Goal: Information Seeking & Learning: Understand process/instructions

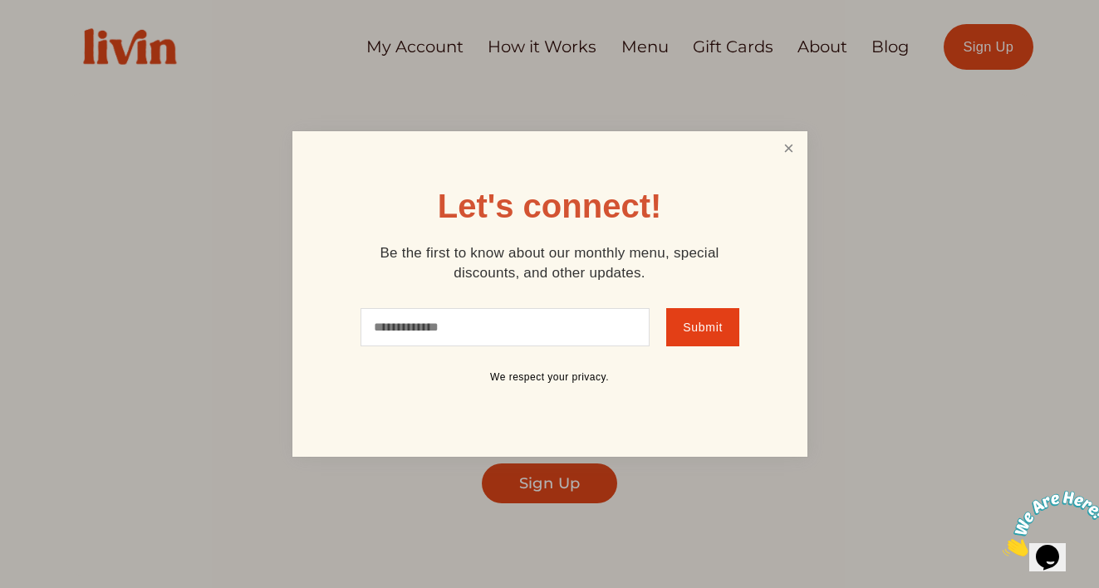
click at [794, 149] on link "Close" at bounding box center [789, 149] width 32 height 31
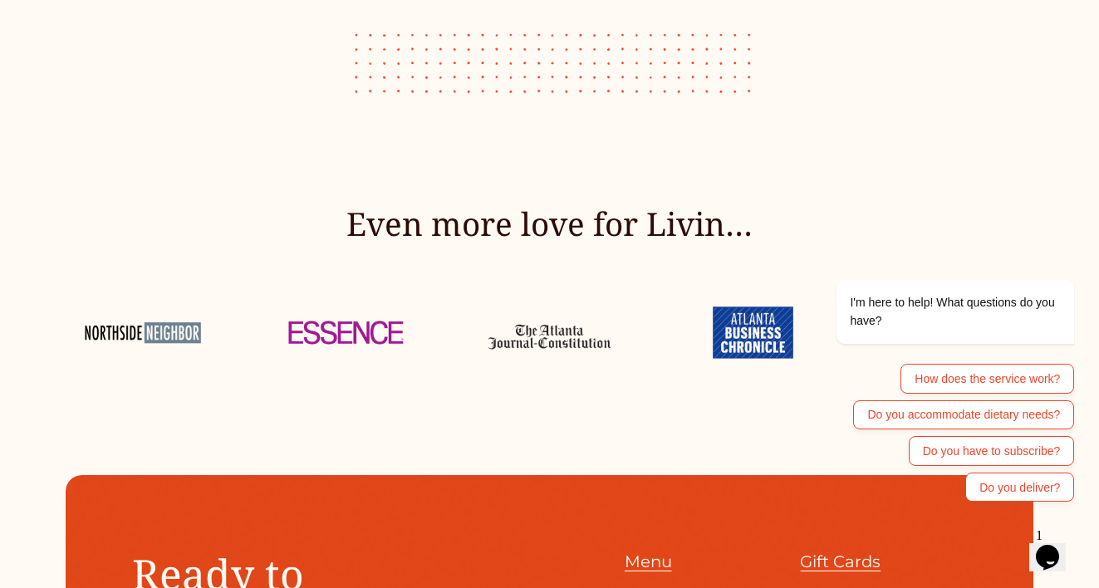
scroll to position [6562, 0]
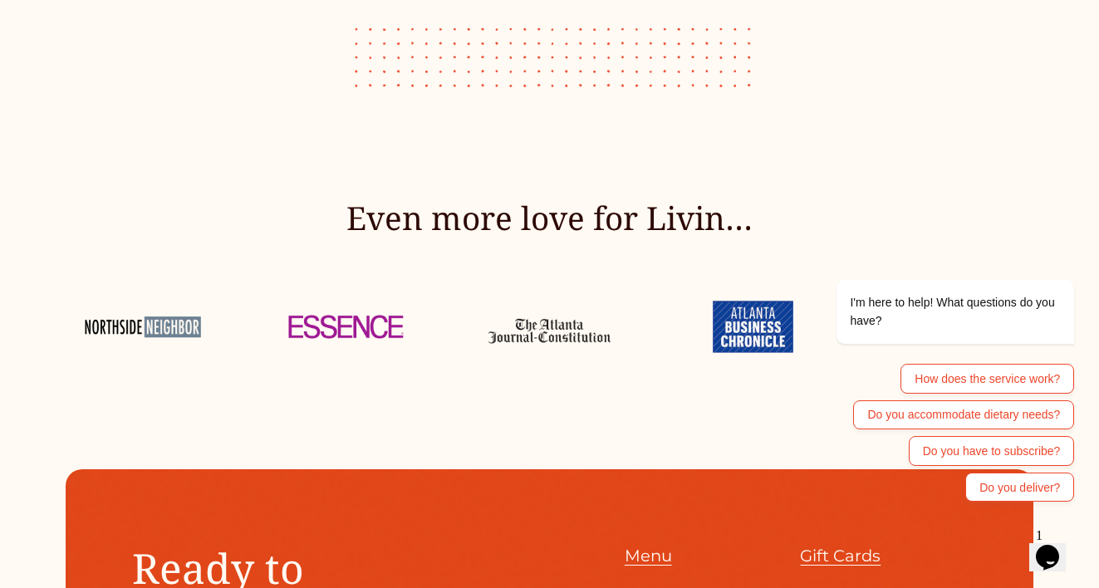
click at [532, 226] on div "Even more love for Livin…" at bounding box center [549, 282] width 1099 height 170
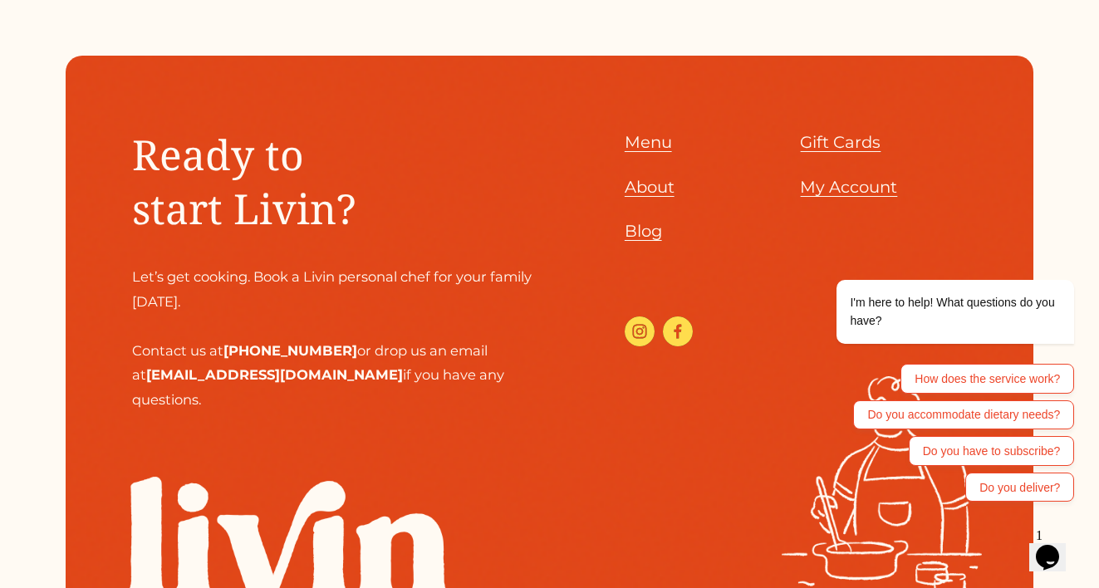
scroll to position [6989, 0]
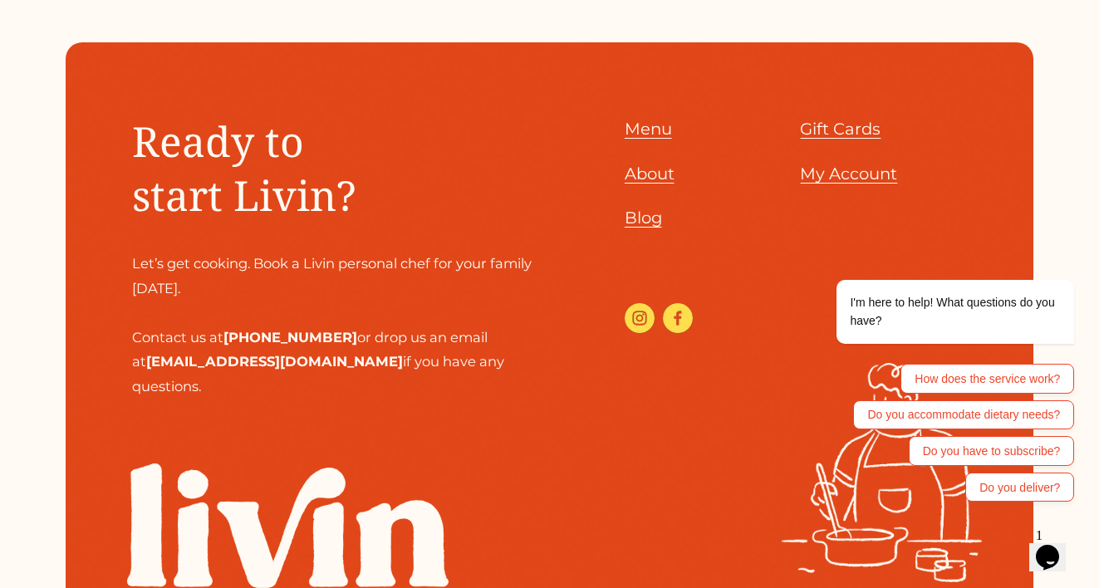
click at [671, 164] on span "About" at bounding box center [650, 174] width 50 height 20
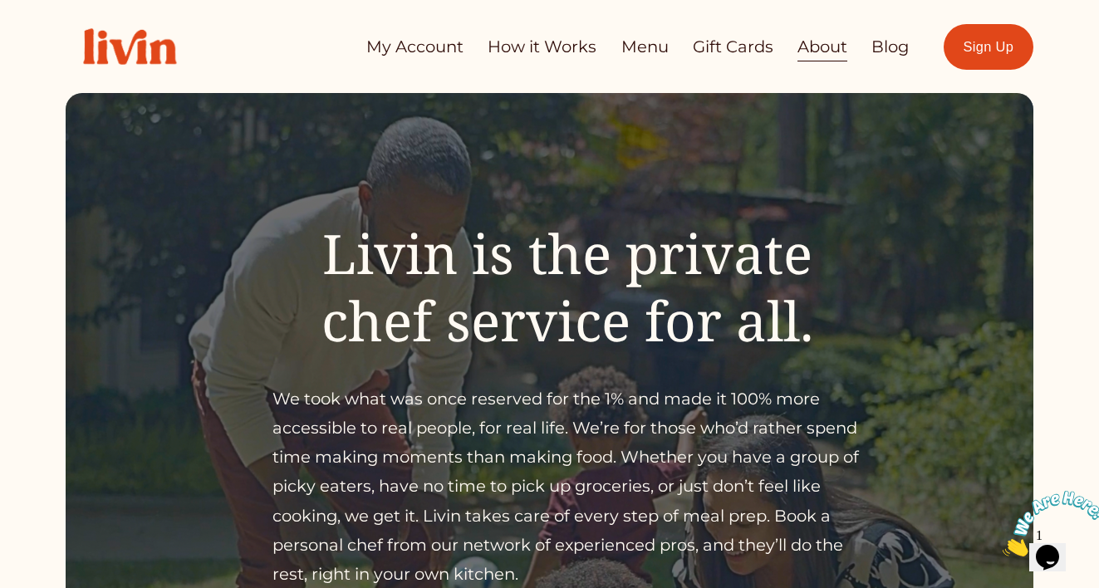
click at [634, 49] on link "Menu" at bounding box center [645, 47] width 47 height 32
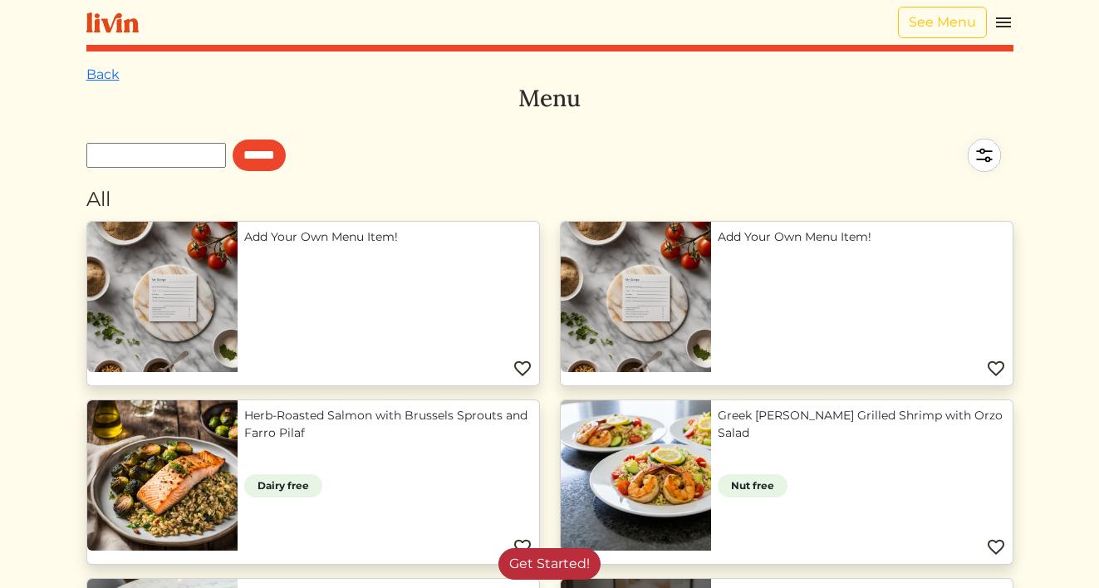
click at [546, 554] on link "Get Started!" at bounding box center [550, 564] width 102 height 32
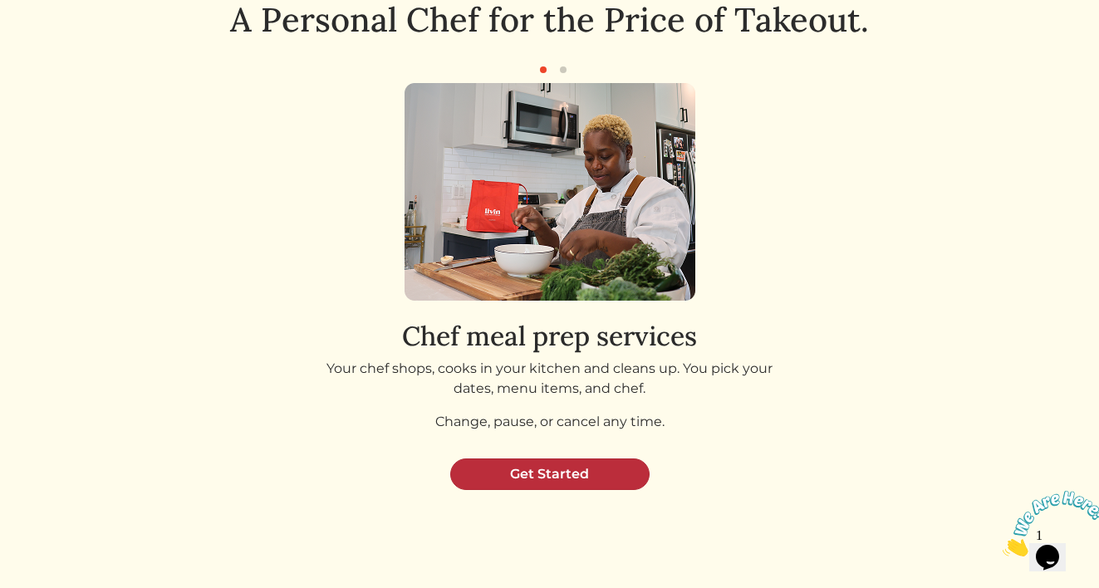
click at [533, 484] on link "Get Started" at bounding box center [549, 475] width 199 height 32
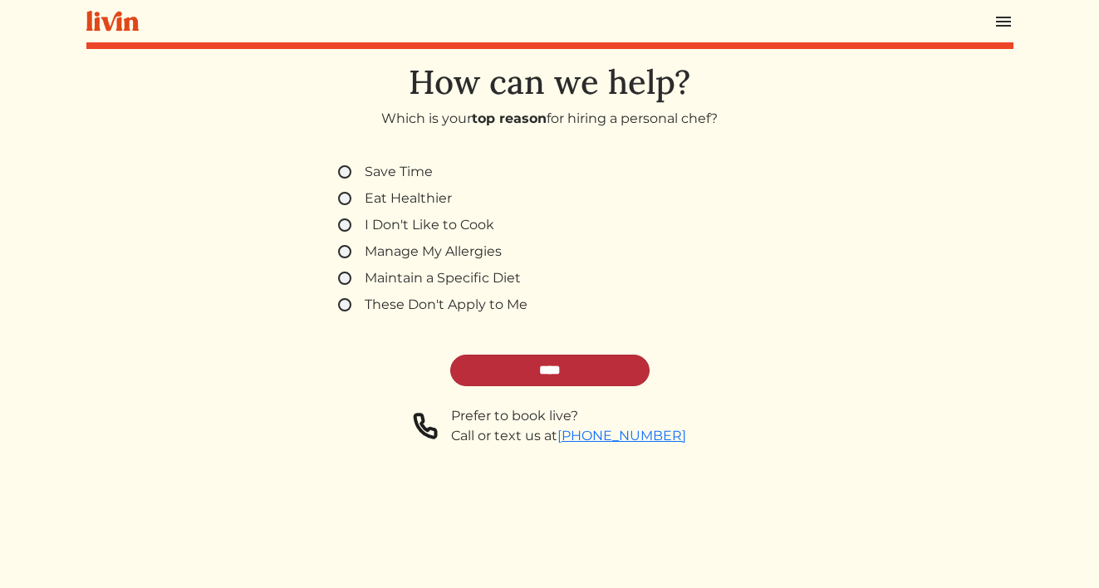
click at [530, 376] on input "****" at bounding box center [549, 371] width 199 height 32
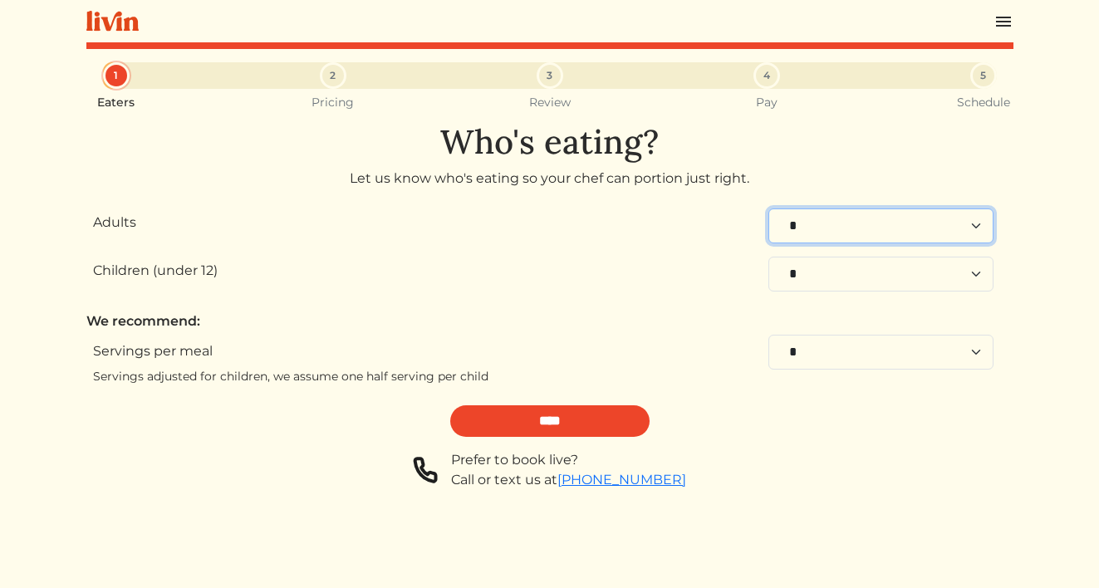
click at [828, 229] on select "* * * * * * * * * **" at bounding box center [881, 226] width 225 height 35
select select "*"
click at [769, 209] on select "* * * * * * * * * **" at bounding box center [881, 226] width 225 height 35
select select "*"
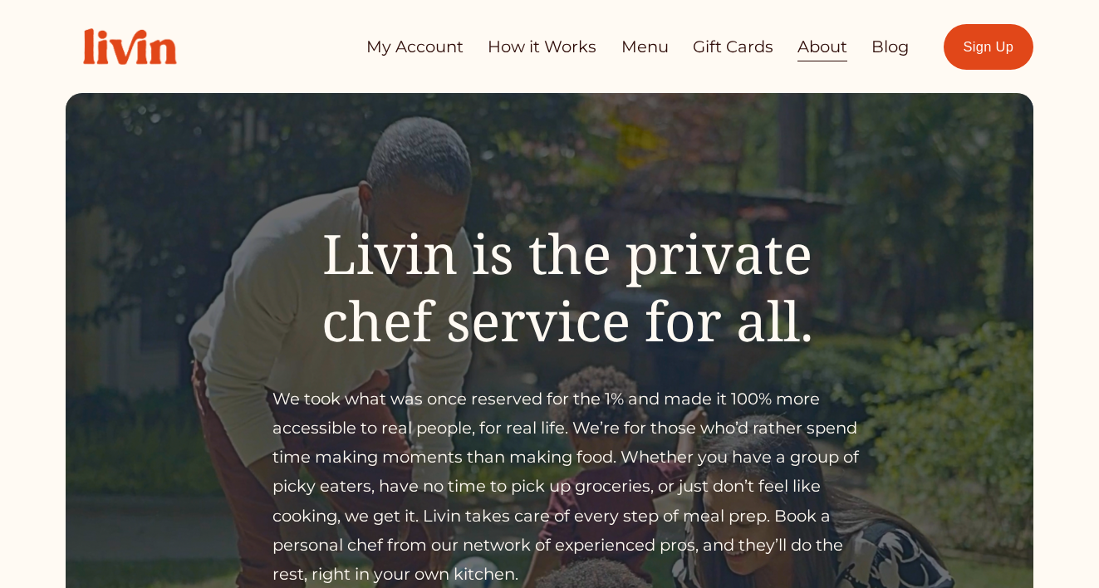
click at [143, 52] on img at bounding box center [130, 46] width 128 height 71
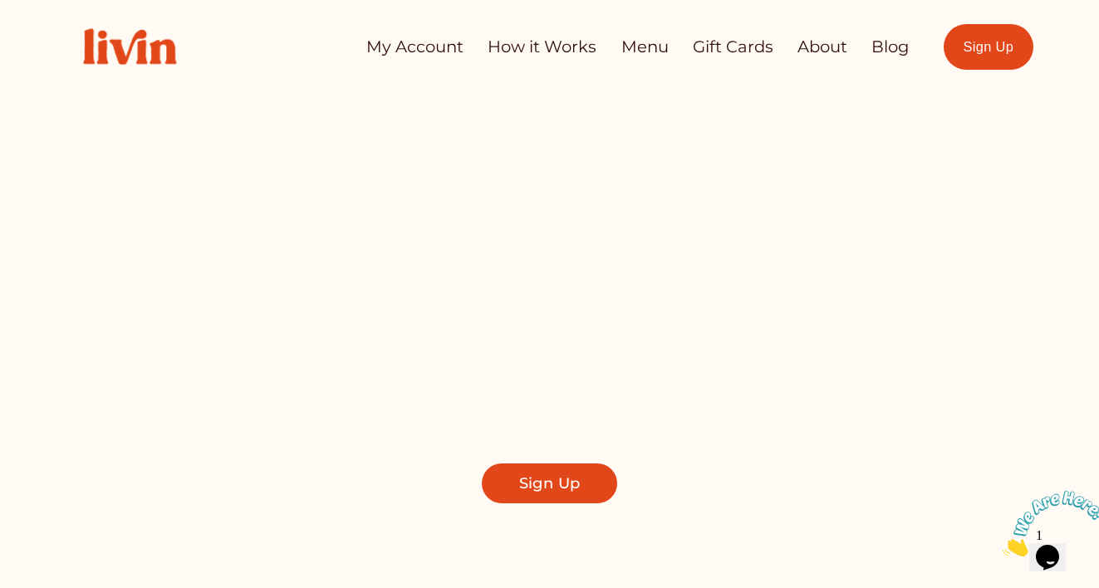
click at [545, 47] on link "How it Works" at bounding box center [542, 47] width 109 height 32
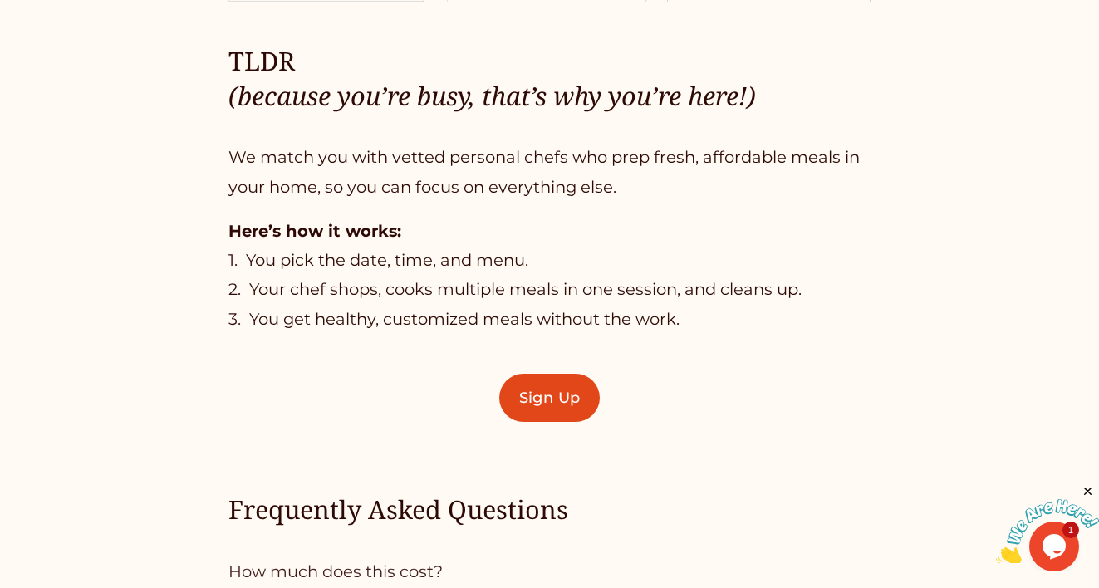
scroll to position [985, 0]
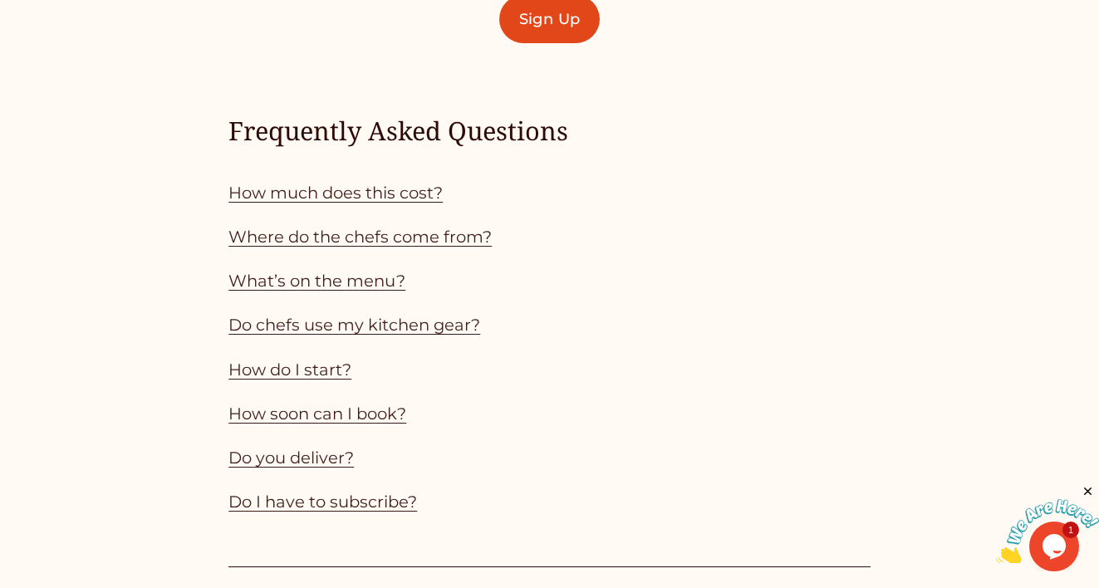
click at [411, 189] on link "How much does this cost?" at bounding box center [336, 193] width 214 height 20
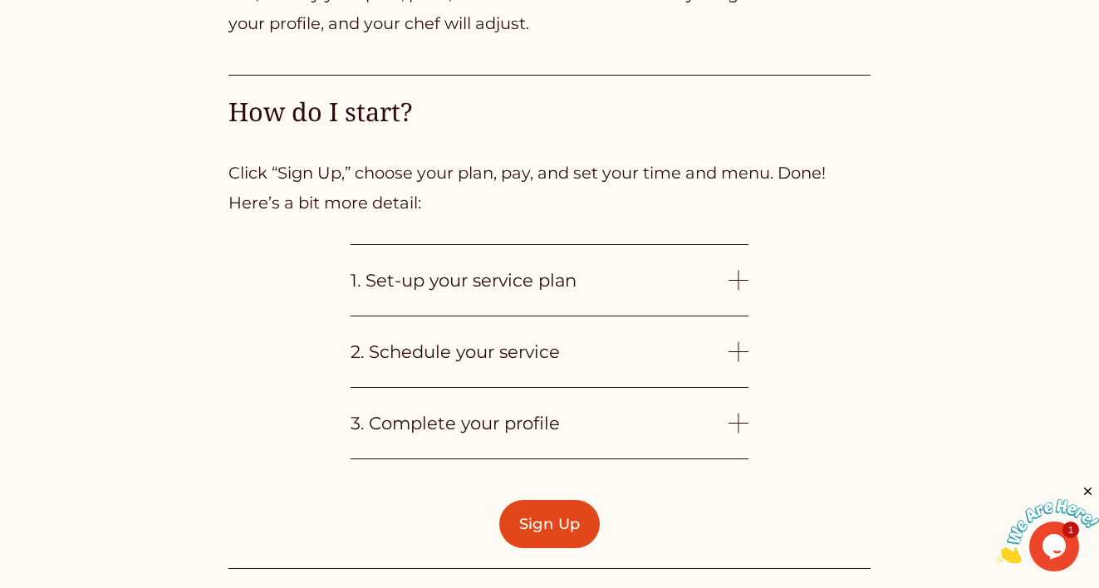
scroll to position [3649, 0]
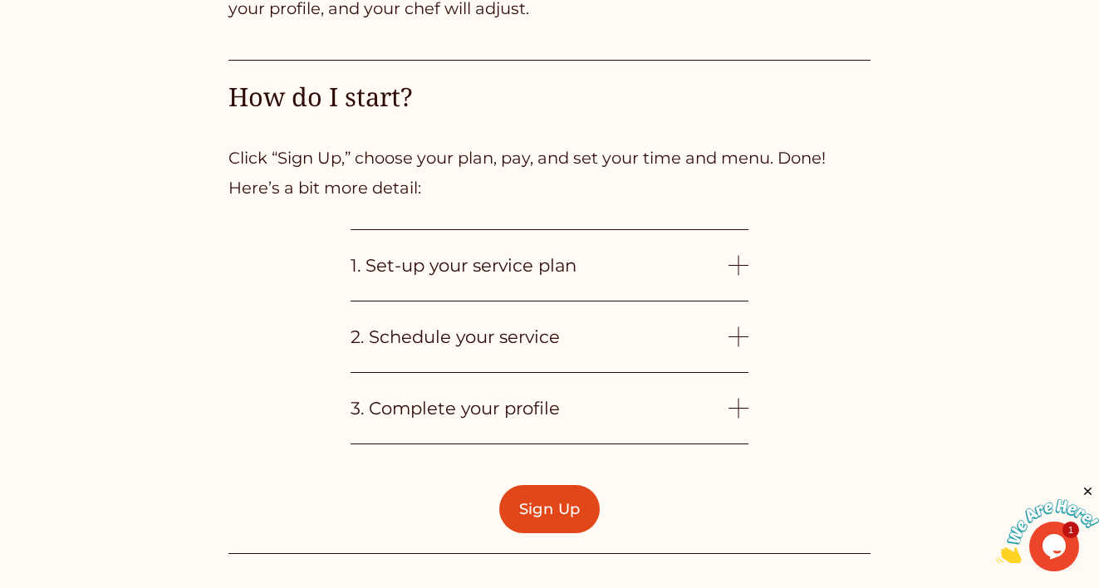
click at [450, 249] on button "1. Set-up your service plan" at bounding box center [550, 265] width 398 height 71
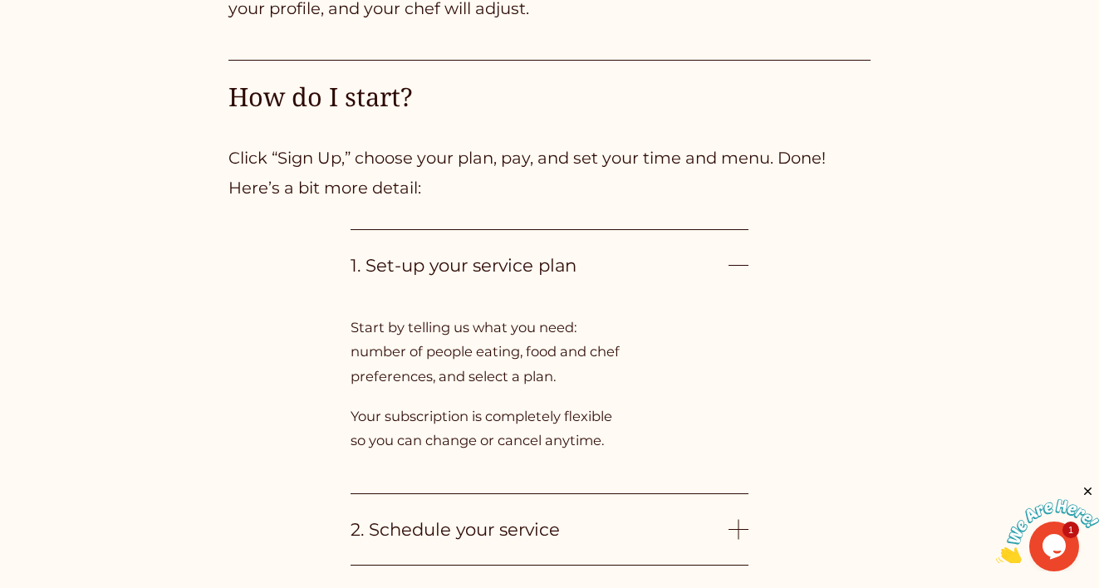
click at [450, 255] on span "1. Set-up your service plan" at bounding box center [540, 265] width 378 height 21
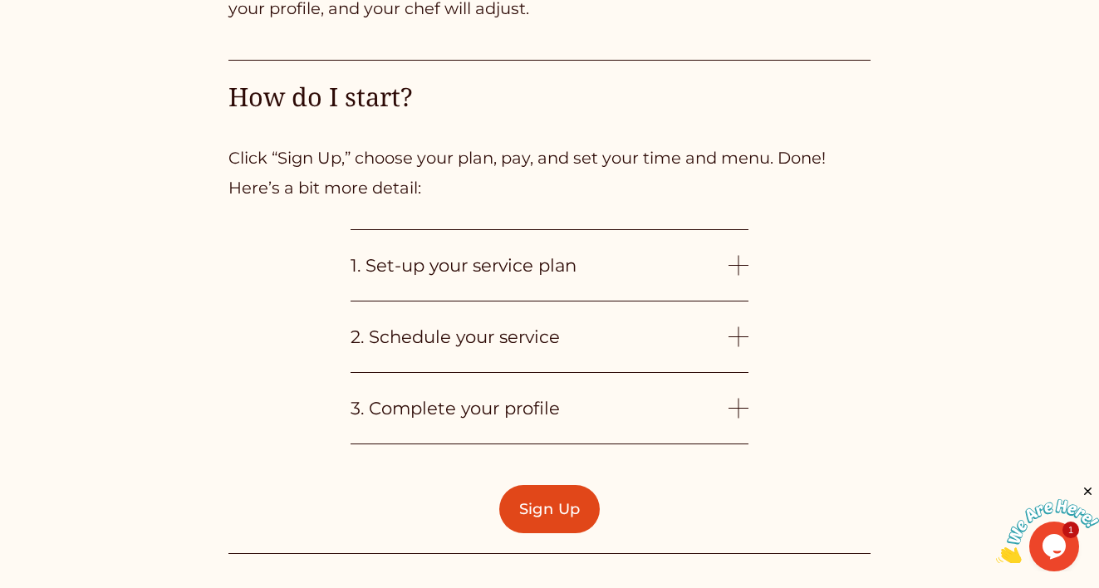
click at [467, 327] on span "2. Schedule your service" at bounding box center [540, 337] width 378 height 21
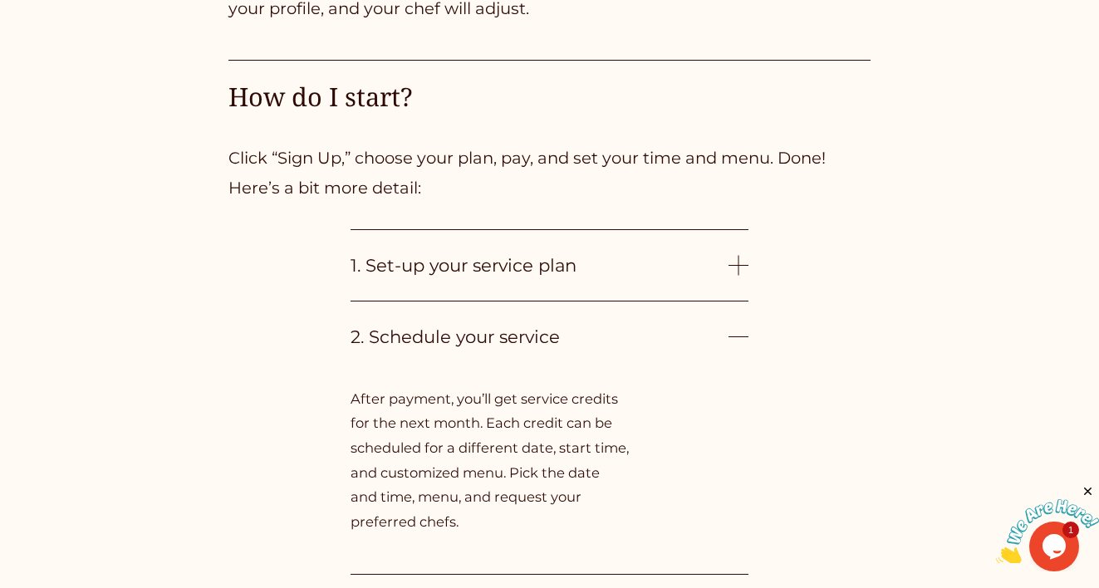
click at [467, 327] on span "2. Schedule your service" at bounding box center [540, 337] width 378 height 21
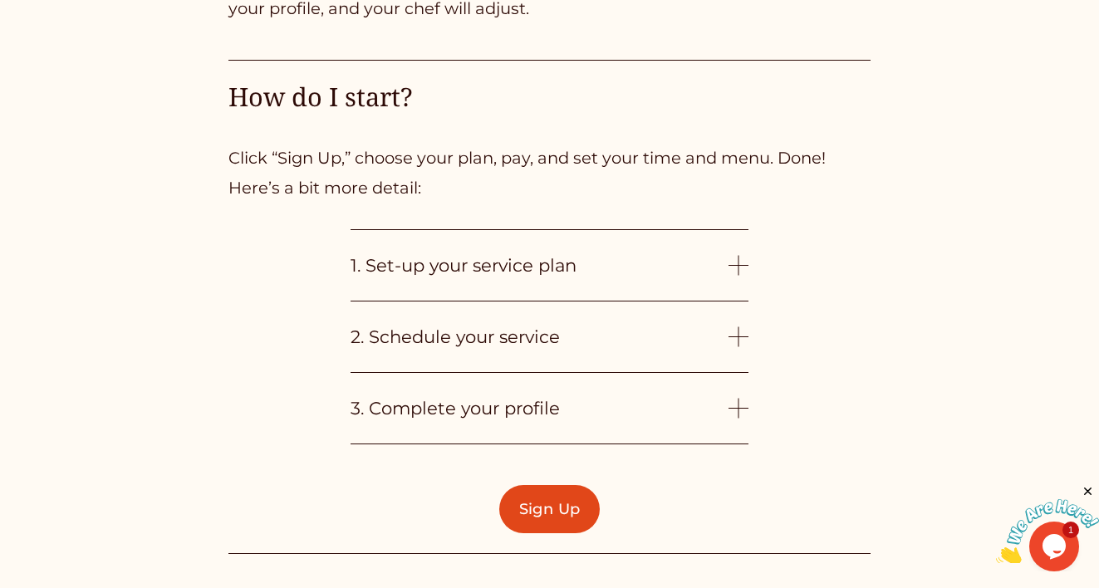
click at [483, 398] on span "3. Complete your profile" at bounding box center [540, 408] width 378 height 21
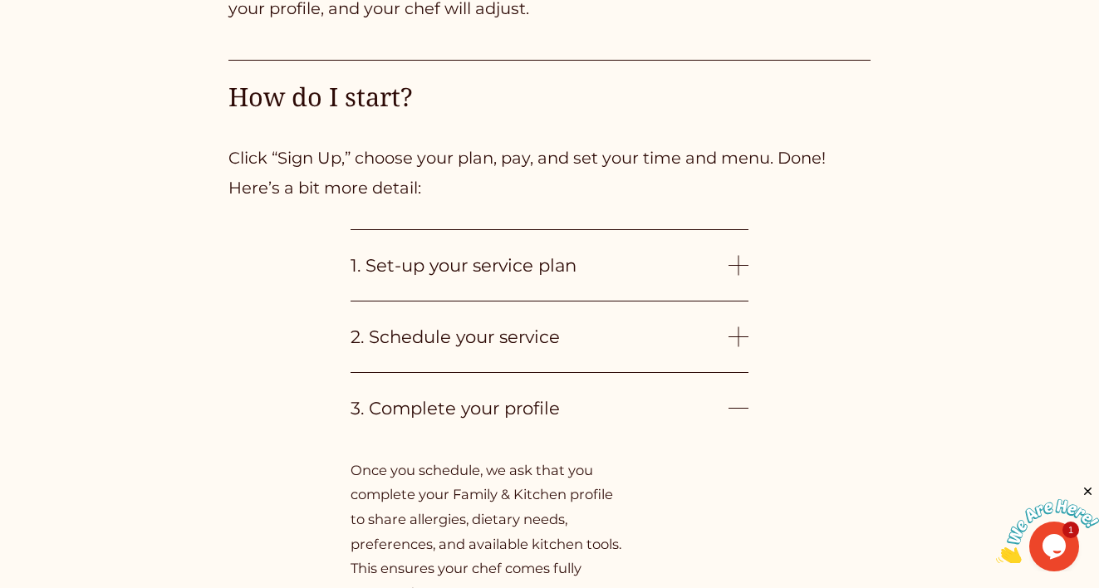
click at [483, 398] on span "3. Complete your profile" at bounding box center [540, 408] width 378 height 21
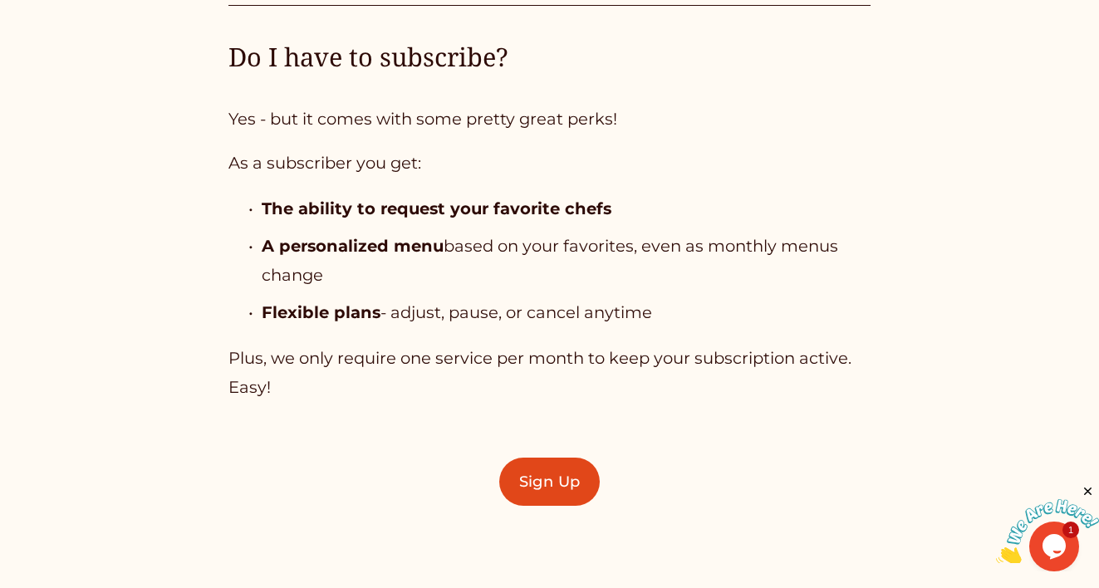
scroll to position [4531, 0]
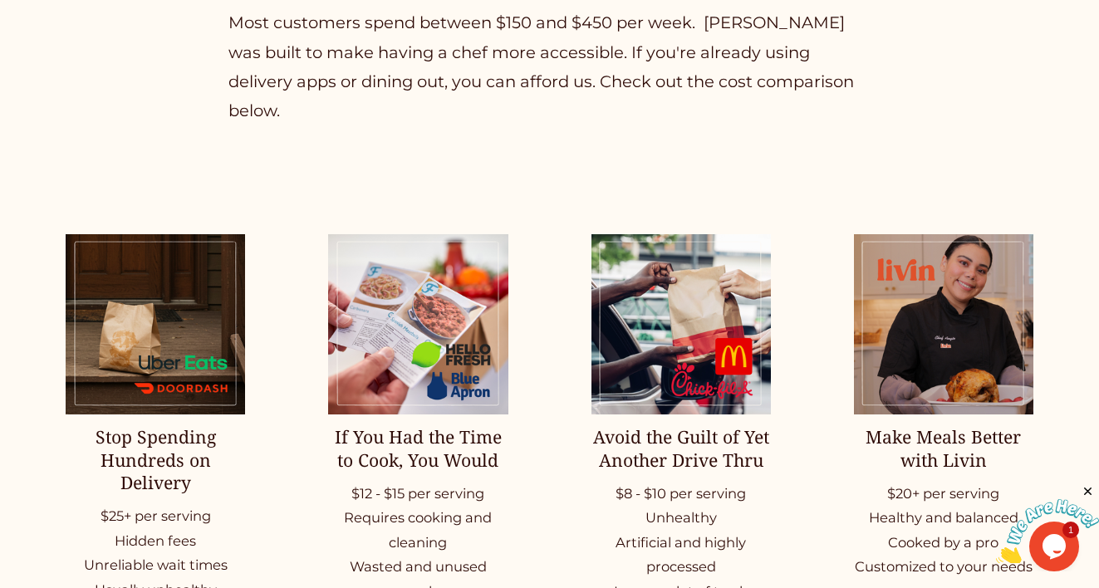
click at [915, 342] on img at bounding box center [943, 324] width 179 height 180
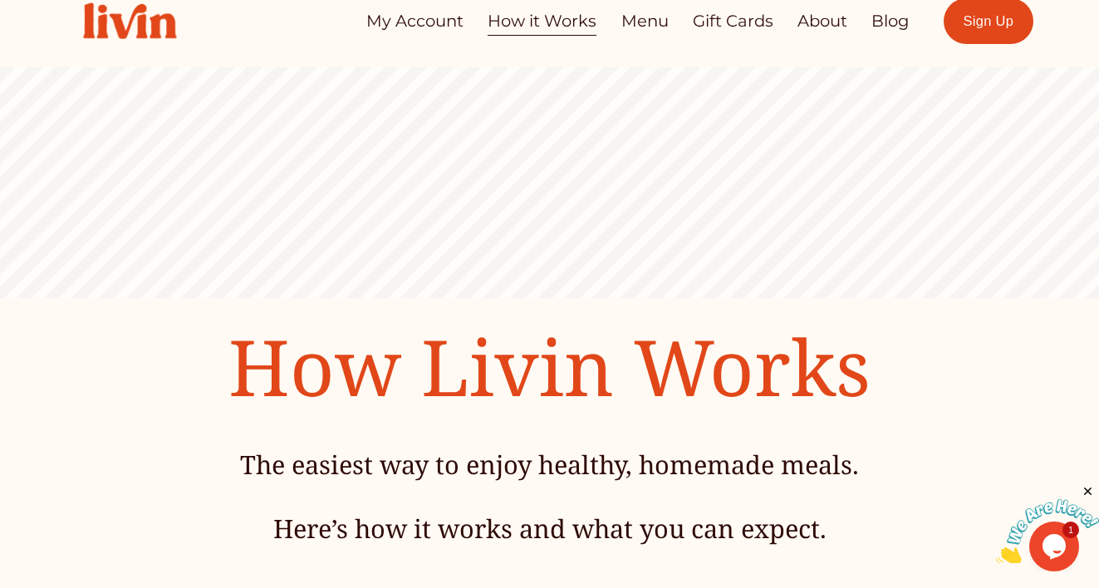
scroll to position [0, 0]
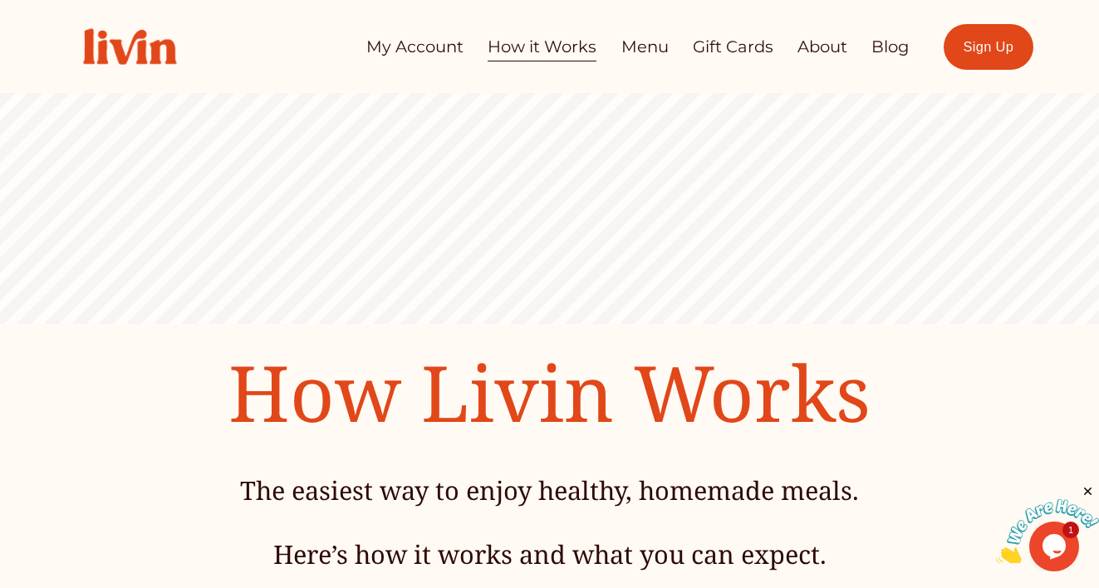
click at [805, 39] on link "About" at bounding box center [823, 47] width 50 height 32
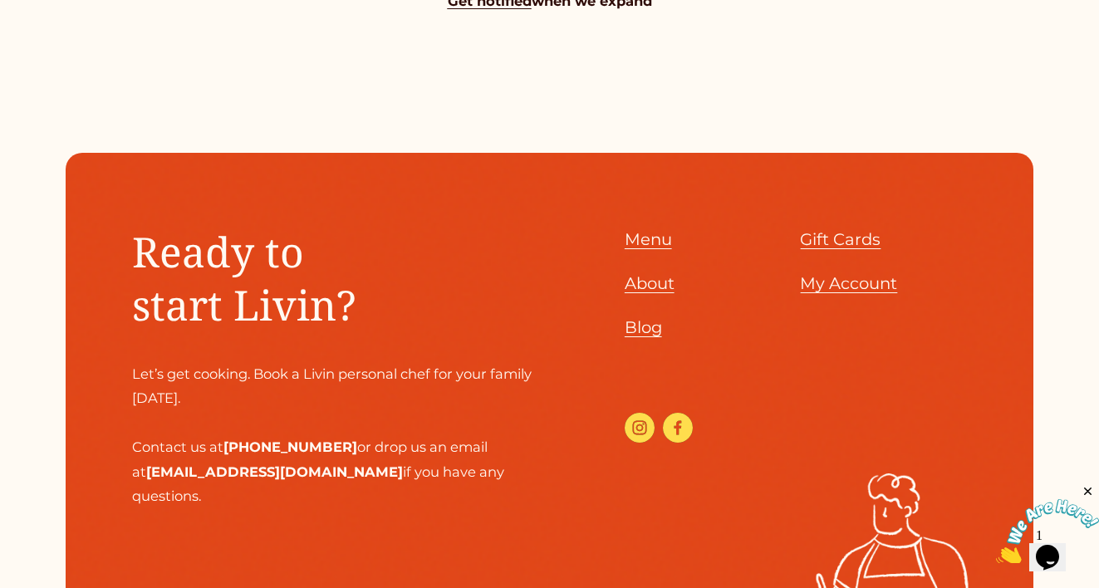
scroll to position [1777, 0]
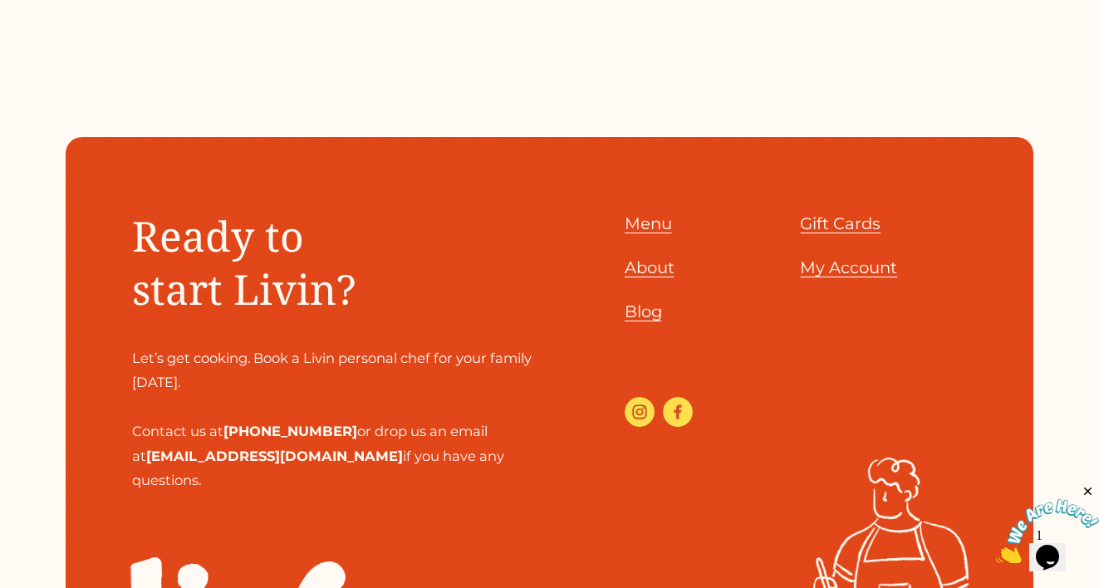
click at [802, 214] on span "Gift Cards" at bounding box center [840, 224] width 81 height 20
